Goal: Task Accomplishment & Management: Complete application form

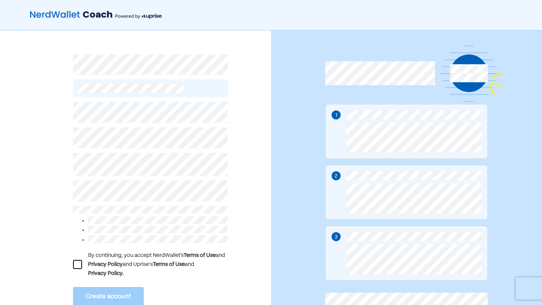
click at [84, 266] on div "By continuing, you accept NerdWallet’s Terms of Use and Privacy Policy and Upri…" at bounding box center [150, 264] width 155 height 27
click at [81, 266] on div at bounding box center [77, 264] width 9 height 9
click at [104, 290] on button "Create account" at bounding box center [108, 297] width 71 height 20
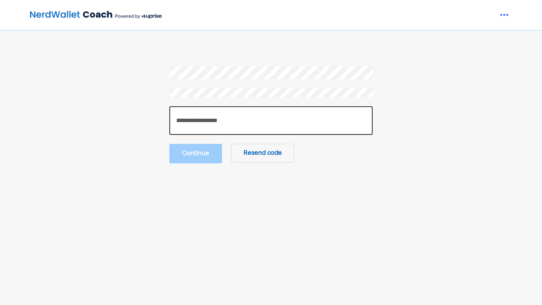
click at [212, 125] on input "number" at bounding box center [270, 120] width 203 height 29
type input "******"
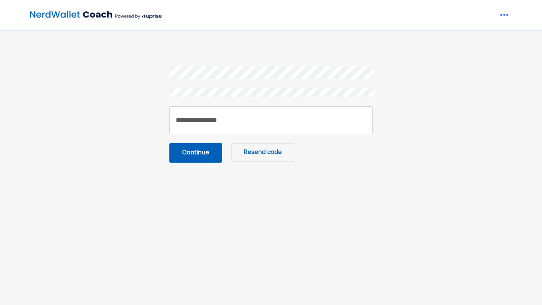
click at [199, 158] on button "Continue" at bounding box center [195, 153] width 53 height 20
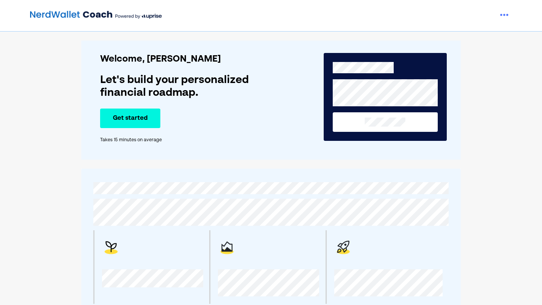
click at [160, 125] on div "Get started" at bounding box center [188, 119] width 176 height 20
click at [153, 124] on button "Get started" at bounding box center [130, 119] width 60 height 20
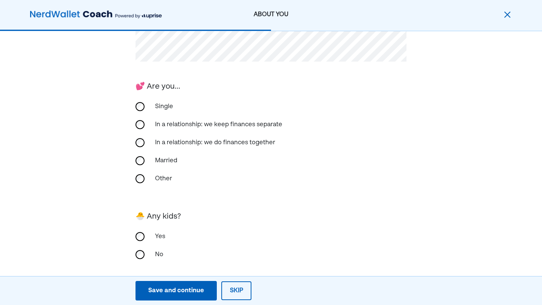
scroll to position [153, 0]
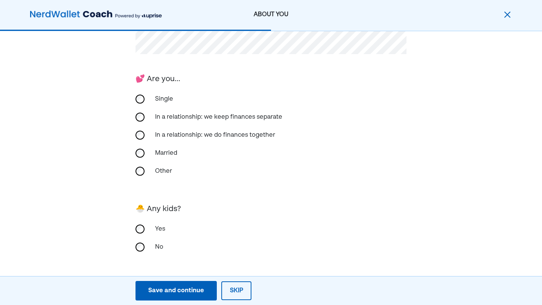
click at [147, 246] on div "No" at bounding box center [270, 247] width 271 height 18
click at [196, 292] on div "Save and continue" at bounding box center [176, 291] width 56 height 9
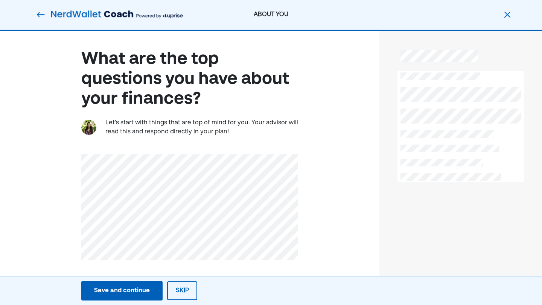
scroll to position [0, 0]
